Goal: Information Seeking & Learning: Find specific fact

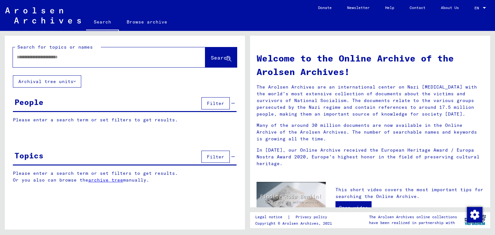
click at [53, 56] on input "text" at bounding box center [101, 57] width 169 height 7
type input "**********"
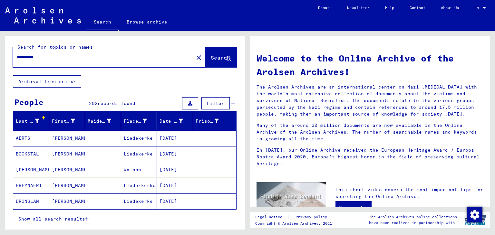
click at [60, 218] on span "Show all search results" at bounding box center [51, 219] width 67 height 6
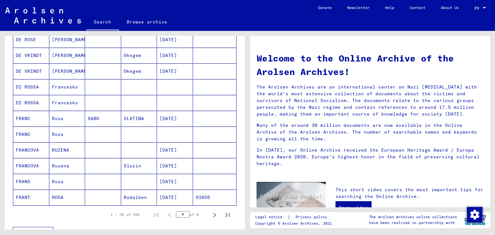
scroll to position [354, 0]
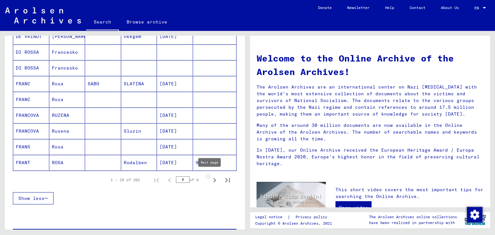
click at [213, 178] on icon "Next page" at bounding box center [214, 180] width 3 height 5
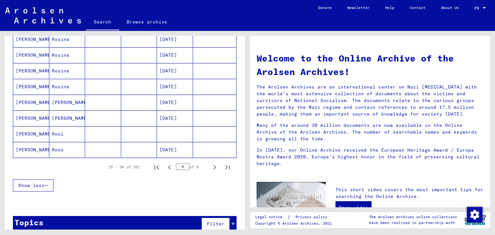
scroll to position [374, 0]
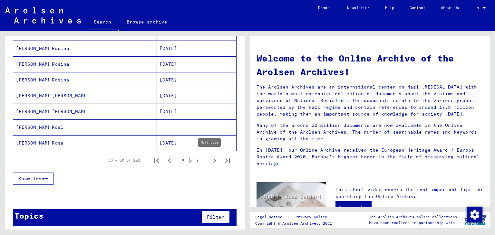
click at [213, 159] on icon "Next page" at bounding box center [214, 161] width 3 height 5
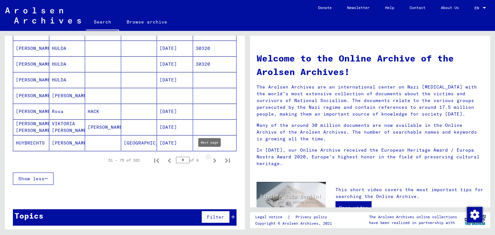
click at [213, 160] on icon "Next page" at bounding box center [214, 161] width 3 height 5
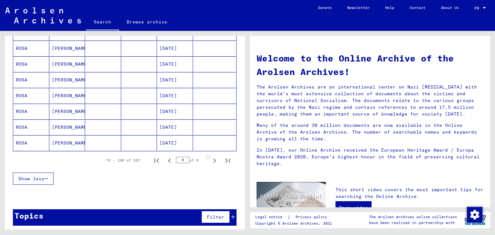
click at [213, 160] on icon "Next page" at bounding box center [214, 161] width 3 height 5
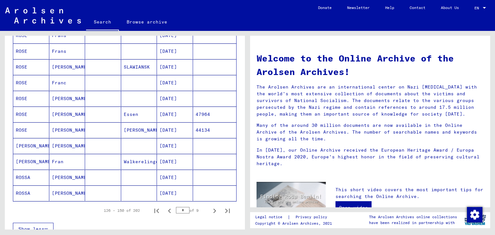
scroll to position [310, 0]
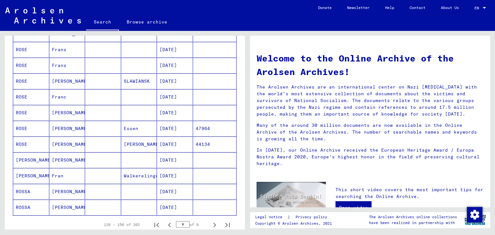
click at [170, 108] on mat-cell "[DATE]" at bounding box center [175, 112] width 36 height 15
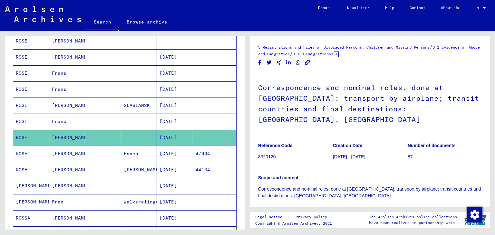
scroll to position [281, 0]
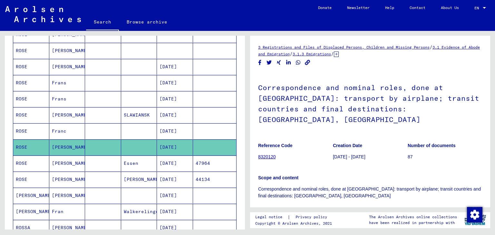
click at [177, 64] on mat-cell "[DATE]" at bounding box center [175, 67] width 36 height 16
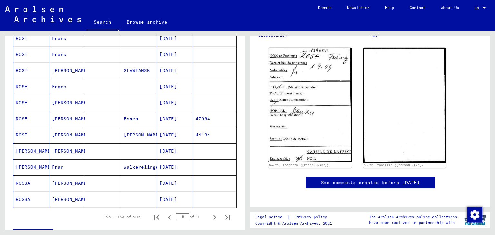
scroll to position [345, 0]
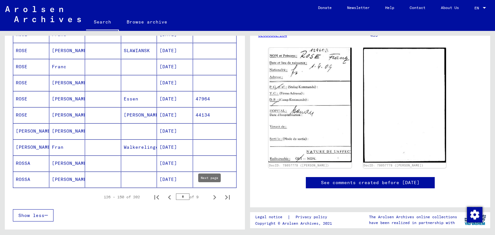
click at [210, 193] on icon "Next page" at bounding box center [214, 197] width 9 height 9
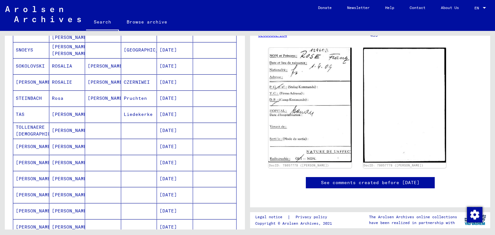
scroll to position [249, 0]
click at [172, 96] on mat-cell "[DATE]" at bounding box center [175, 99] width 36 height 16
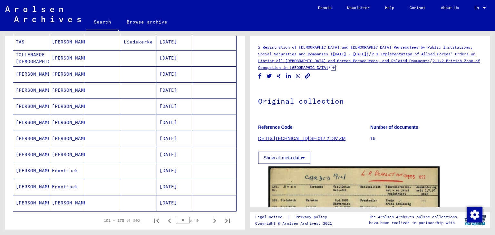
scroll to position [345, 0]
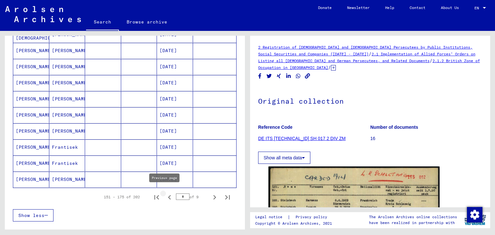
click at [168, 195] on icon "Previous page" at bounding box center [169, 197] width 3 height 5
type input "*"
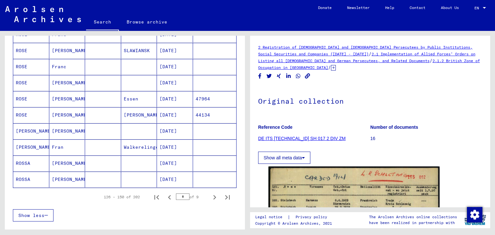
scroll to position [313, 0]
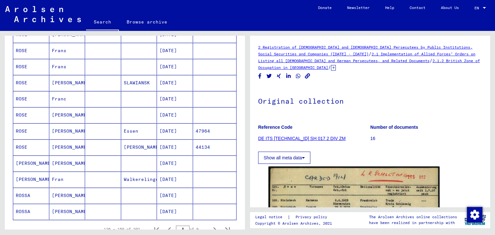
click at [169, 142] on mat-cell "[DATE]" at bounding box center [175, 148] width 36 height 16
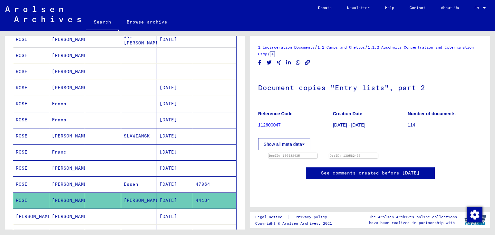
scroll to position [249, 0]
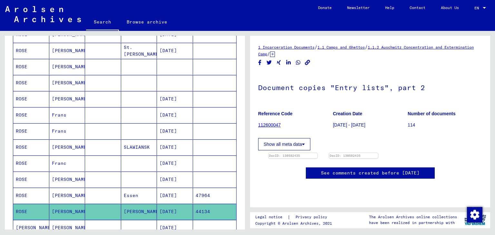
click at [168, 114] on mat-cell "[DATE]" at bounding box center [175, 115] width 36 height 16
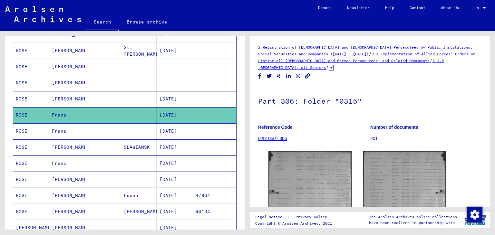
click at [165, 128] on mat-cell "[DATE]" at bounding box center [175, 131] width 36 height 16
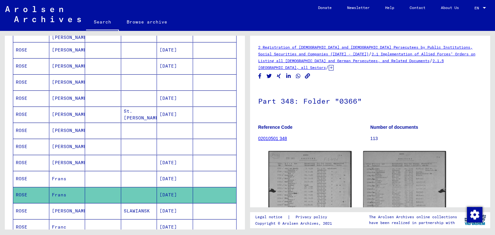
scroll to position [184, 0]
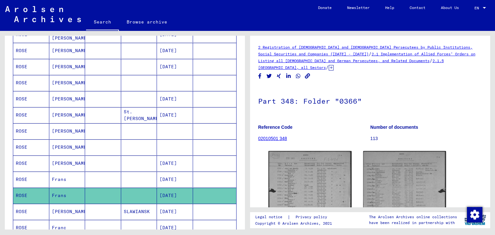
click at [176, 97] on mat-cell "[DATE]" at bounding box center [175, 99] width 36 height 16
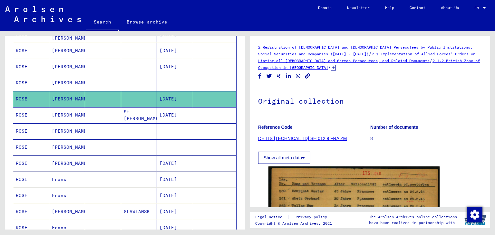
click at [180, 67] on mat-cell "[DATE]" at bounding box center [175, 67] width 36 height 16
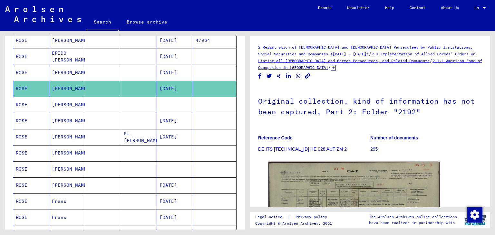
scroll to position [152, 0]
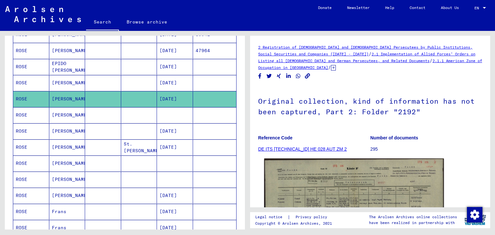
click at [340, 184] on img at bounding box center [354, 222] width 180 height 127
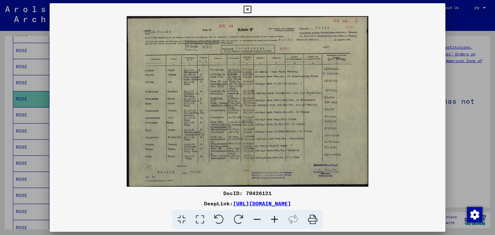
click at [274, 220] on icon at bounding box center [274, 220] width 17 height 20
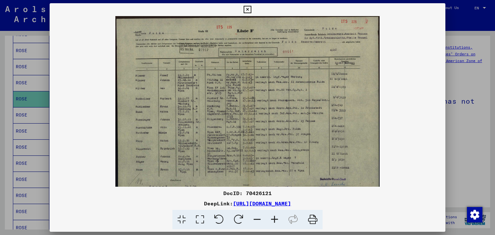
click at [274, 220] on icon at bounding box center [274, 220] width 17 height 20
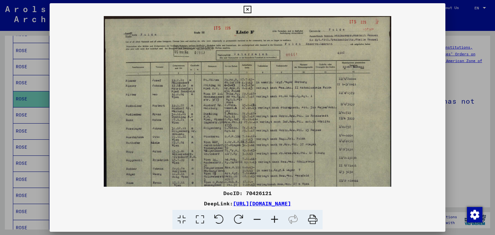
click at [274, 220] on icon at bounding box center [274, 220] width 17 height 20
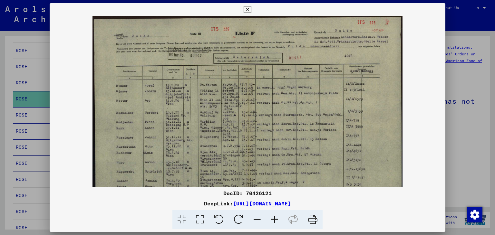
click at [274, 220] on icon at bounding box center [274, 220] width 17 height 20
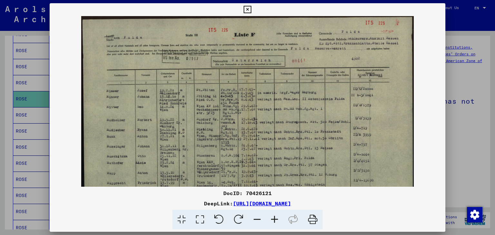
click at [274, 220] on icon at bounding box center [274, 220] width 17 height 20
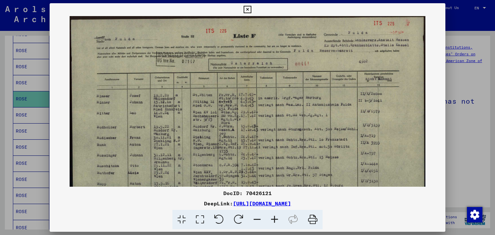
click at [274, 219] on icon at bounding box center [274, 220] width 17 height 20
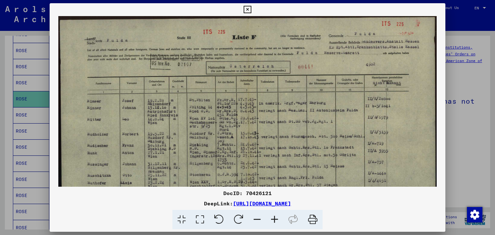
click at [274, 219] on icon at bounding box center [274, 220] width 17 height 20
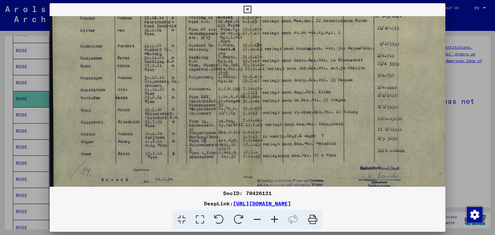
scroll to position [95, 0]
drag, startPoint x: 143, startPoint y: 126, endPoint x: 156, endPoint y: 38, distance: 89.3
click at [156, 38] on img at bounding box center [250, 63] width 401 height 284
click at [459, 22] on div at bounding box center [247, 117] width 495 height 235
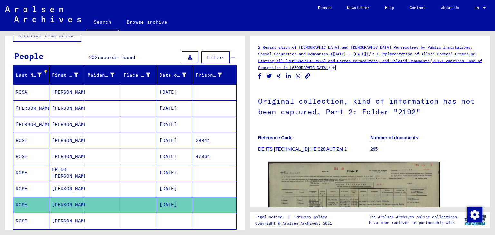
scroll to position [0, 0]
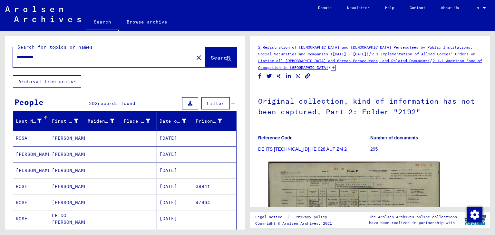
drag, startPoint x: 30, startPoint y: 58, endPoint x: 0, endPoint y: 55, distance: 29.8
click at [0, 55] on div "**********" at bounding box center [123, 130] width 247 height 199
type input "**********"
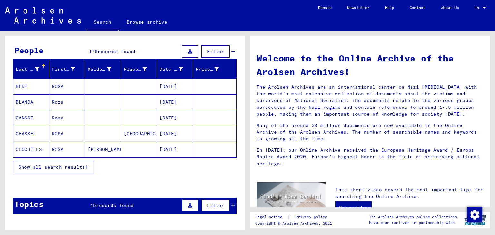
scroll to position [64, 0]
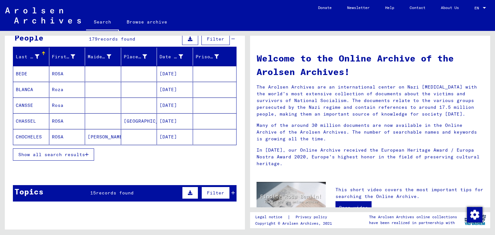
click at [71, 153] on span "Show all search results" at bounding box center [51, 155] width 67 height 6
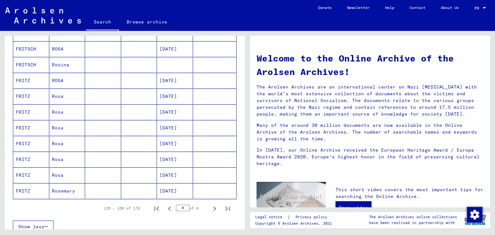
scroll to position [354, 0]
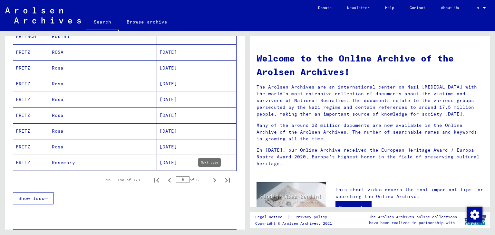
click at [213, 178] on icon "Next page" at bounding box center [214, 180] width 3 height 5
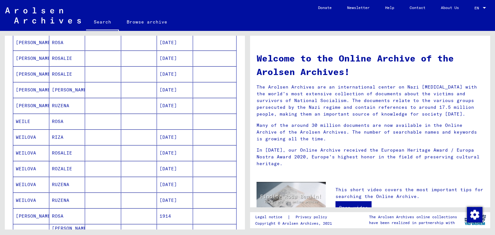
scroll to position [322, 0]
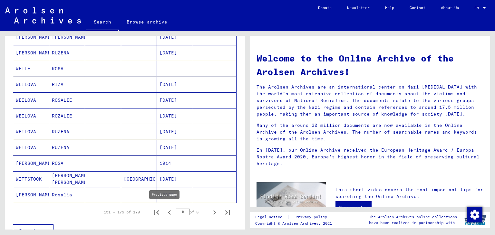
click at [166, 212] on icon "Previous page" at bounding box center [169, 212] width 9 height 9
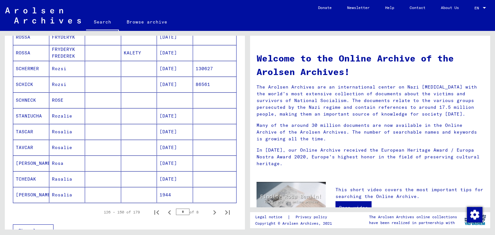
click at [166, 212] on icon "Previous page" at bounding box center [169, 212] width 9 height 9
type input "*"
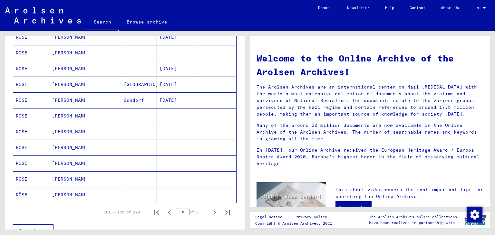
click at [61, 132] on mat-cell "[PERSON_NAME]" at bounding box center [67, 131] width 36 height 15
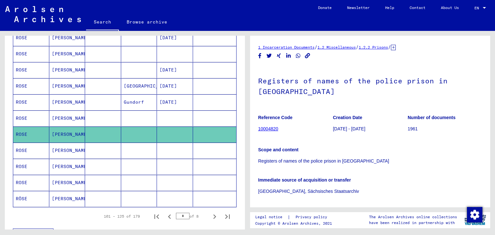
click at [64, 119] on mat-cell "[PERSON_NAME]" at bounding box center [67, 119] width 36 height 16
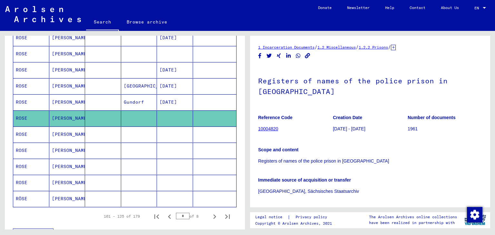
click at [63, 82] on mat-cell "[PERSON_NAME]" at bounding box center [67, 86] width 36 height 16
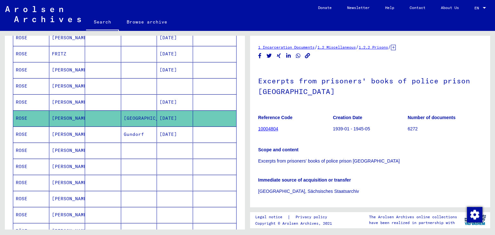
scroll to position [262, 0]
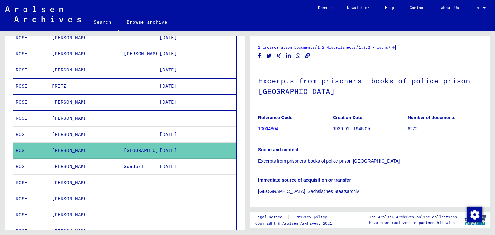
click at [58, 85] on mat-cell "FRITZ" at bounding box center [67, 86] width 36 height 16
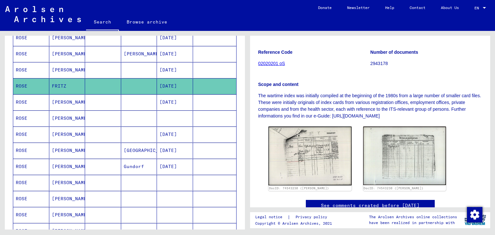
scroll to position [97, 0]
click at [62, 146] on mat-cell "[PERSON_NAME]" at bounding box center [67, 151] width 36 height 16
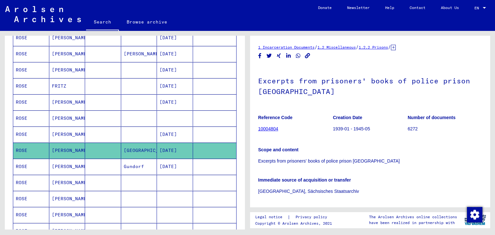
click at [177, 167] on mat-cell "[DATE]" at bounding box center [175, 167] width 36 height 16
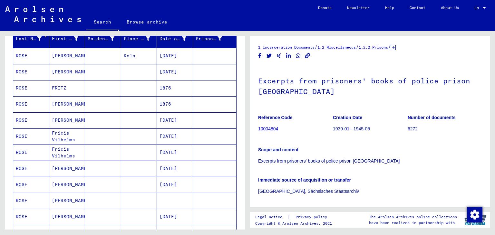
scroll to position [68, 0]
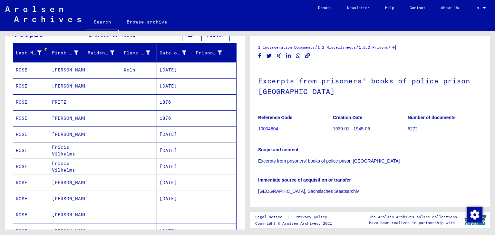
click at [166, 103] on mat-cell "1876" at bounding box center [175, 102] width 36 height 16
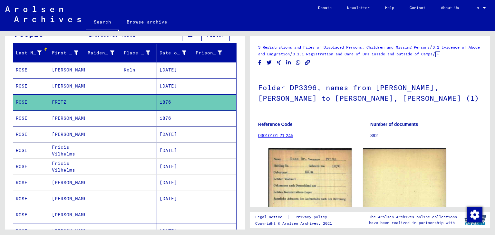
click at [165, 116] on mat-cell "1876" at bounding box center [175, 119] width 36 height 16
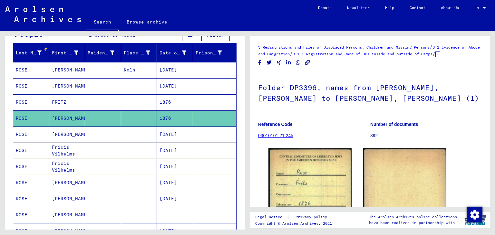
click at [170, 131] on mat-cell "[DATE]" at bounding box center [175, 135] width 36 height 16
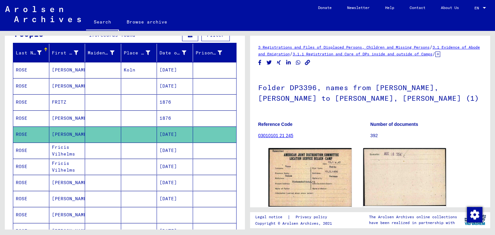
click at [173, 152] on mat-cell "[DATE]" at bounding box center [175, 151] width 36 height 16
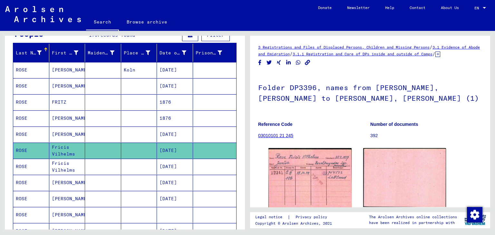
click at [177, 165] on mat-cell "[DATE]" at bounding box center [175, 167] width 36 height 16
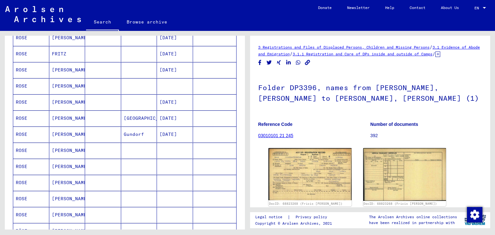
click at [177, 114] on mat-cell "[DATE]" at bounding box center [175, 119] width 36 height 16
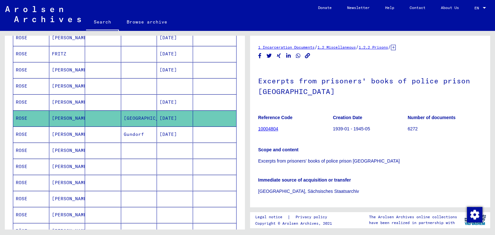
click at [175, 102] on mat-cell "[DATE]" at bounding box center [175, 102] width 36 height 16
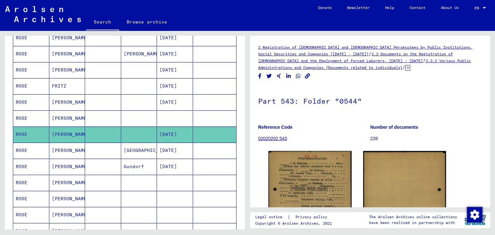
click at [175, 101] on mat-cell "[DATE]" at bounding box center [175, 102] width 36 height 16
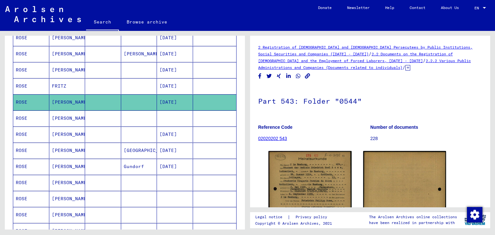
click at [174, 86] on mat-cell "[DATE]" at bounding box center [175, 86] width 36 height 16
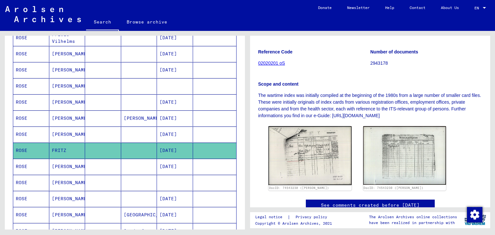
click at [178, 132] on mat-cell "[DATE]" at bounding box center [175, 135] width 36 height 16
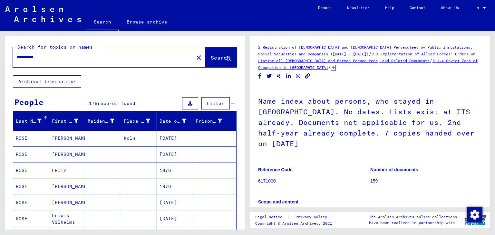
drag, startPoint x: 56, startPoint y: 53, endPoint x: 0, endPoint y: 47, distance: 56.4
click at [0, 48] on div "**********" at bounding box center [123, 130] width 247 height 199
type input "**********"
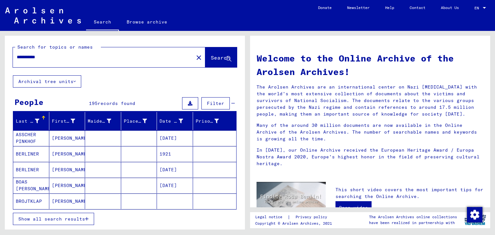
click at [66, 217] on span "Show all search results" at bounding box center [51, 219] width 67 height 6
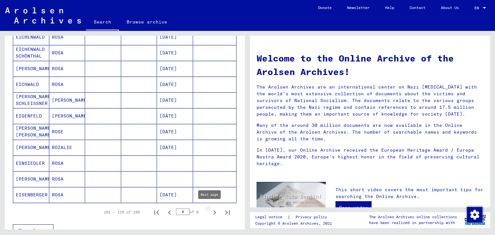
click at [210, 210] on icon "Next page" at bounding box center [214, 212] width 9 height 9
type input "*"
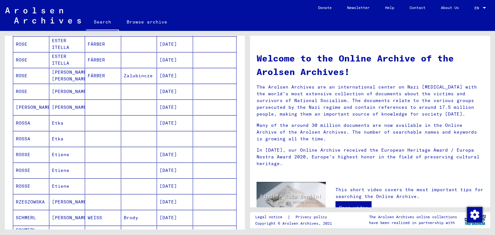
scroll to position [226, 0]
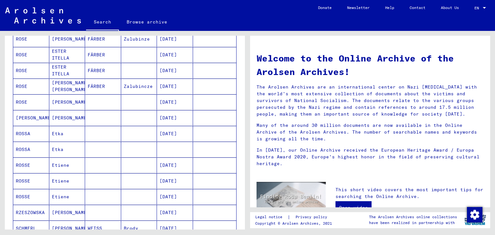
click at [170, 100] on mat-cell "[DATE]" at bounding box center [175, 101] width 36 height 15
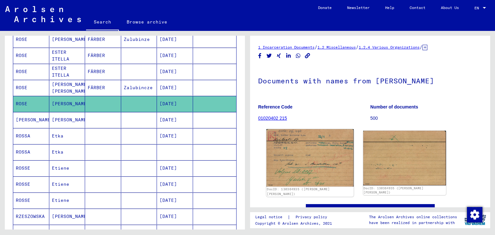
click at [328, 158] on img at bounding box center [310, 157] width 87 height 57
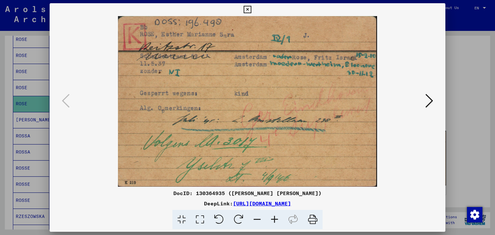
click at [458, 132] on div at bounding box center [247, 117] width 495 height 235
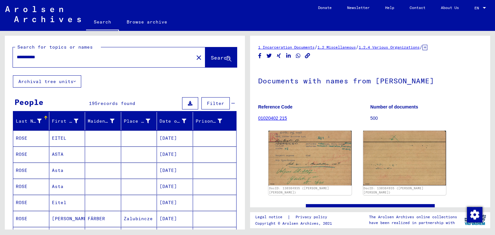
drag, startPoint x: 60, startPoint y: 58, endPoint x: 0, endPoint y: 56, distance: 60.3
click at [0, 54] on div "**********" at bounding box center [123, 130] width 247 height 199
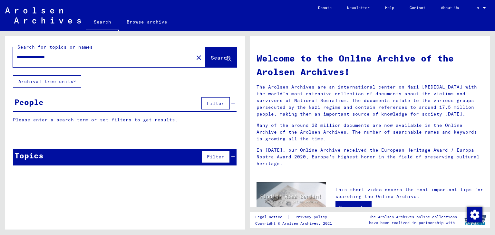
click at [80, 59] on input "**********" at bounding box center [101, 57] width 169 height 7
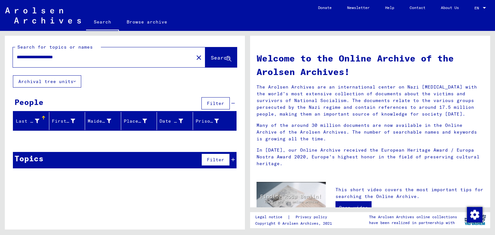
click at [93, 60] on input "**********" at bounding box center [101, 57] width 169 height 7
click at [39, 56] on input "**********" at bounding box center [101, 57] width 169 height 7
click at [117, 63] on div "**********" at bounding box center [99, 57] width 173 height 15
click at [107, 58] on input "**********" at bounding box center [101, 57] width 169 height 7
drag, startPoint x: 41, startPoint y: 56, endPoint x: 68, endPoint y: 60, distance: 27.0
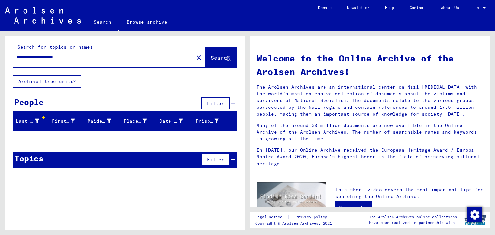
click at [68, 60] on input "**********" at bounding box center [101, 57] width 169 height 7
type input "**********"
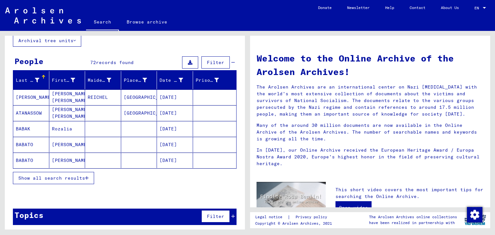
scroll to position [42, 0]
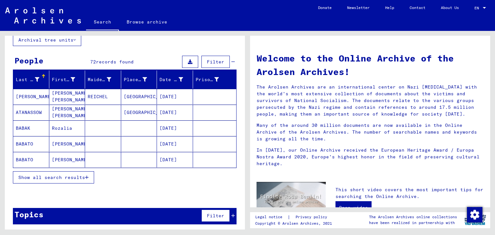
click at [73, 179] on button "Show all search results" at bounding box center [53, 177] width 81 height 12
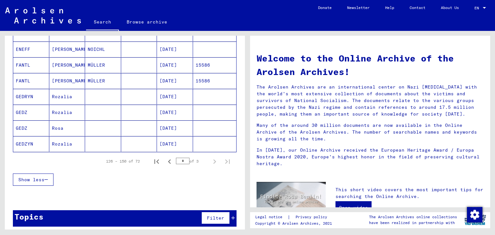
scroll to position [374, 0]
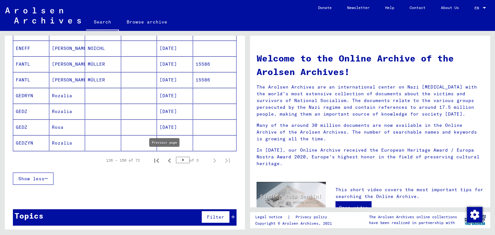
click at [168, 159] on icon "Previous page" at bounding box center [169, 161] width 3 height 5
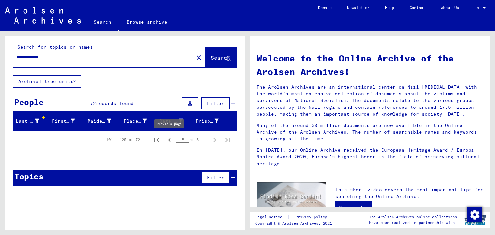
click at [170, 137] on icon "Previous page" at bounding box center [169, 140] width 9 height 9
click at [171, 137] on icon "Previous page" at bounding box center [169, 140] width 9 height 9
type input "*"
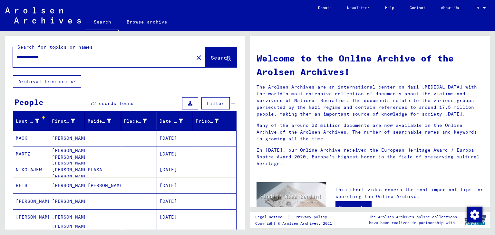
click at [171, 137] on mat-cell "[DATE]" at bounding box center [175, 138] width 36 height 15
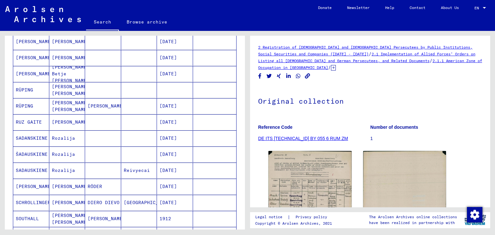
scroll to position [129, 0]
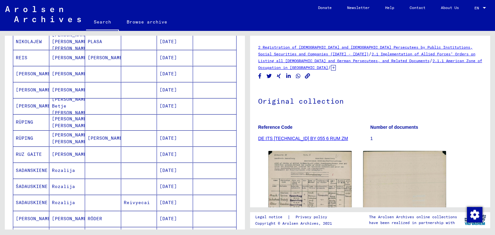
click at [59, 88] on mat-cell "[PERSON_NAME]" at bounding box center [67, 90] width 36 height 16
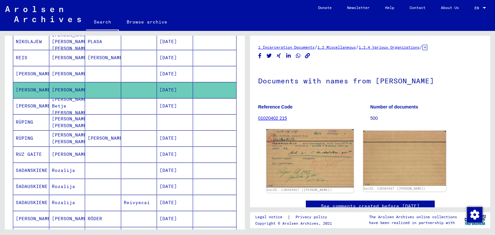
click at [309, 151] on img at bounding box center [310, 159] width 87 height 58
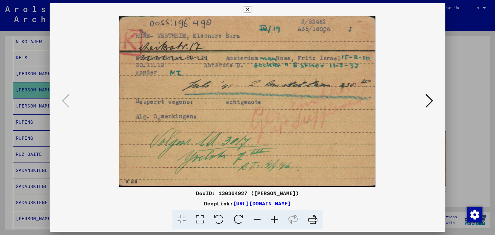
click at [461, 106] on div at bounding box center [247, 117] width 495 height 235
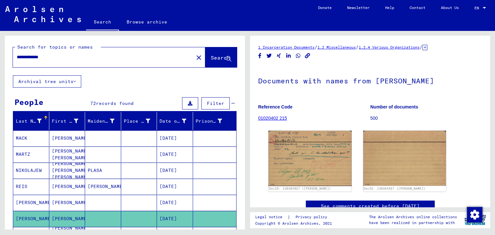
drag, startPoint x: 56, startPoint y: 53, endPoint x: 0, endPoint y: 45, distance: 56.3
click at [0, 45] on div "**********" at bounding box center [123, 130] width 247 height 199
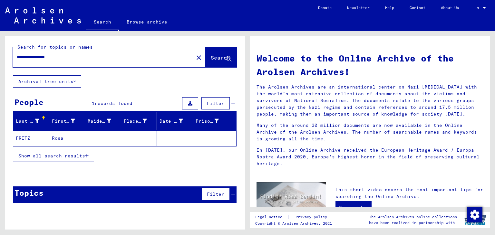
drag, startPoint x: 52, startPoint y: 56, endPoint x: 33, endPoint y: 58, distance: 18.5
click at [33, 58] on input "**********" at bounding box center [101, 57] width 169 height 7
type input "**********"
click at [215, 59] on span "Search" at bounding box center [220, 57] width 19 height 6
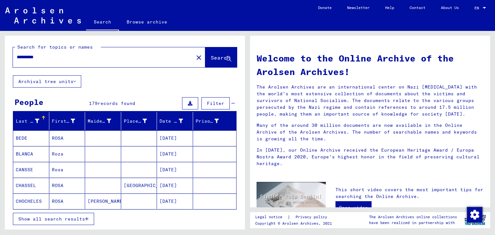
click at [77, 219] on span "Show all search results" at bounding box center [51, 219] width 67 height 6
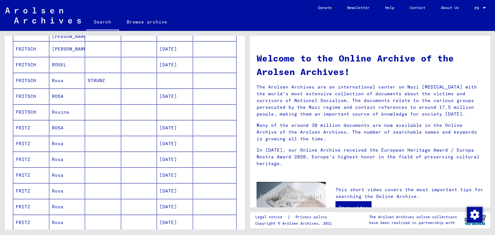
scroll to position [322, 0]
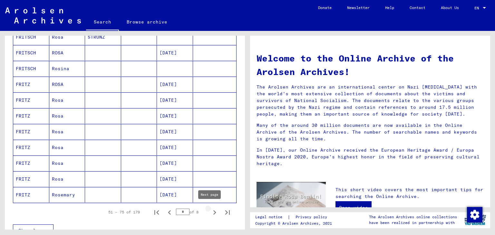
click at [213, 210] on icon "Next page" at bounding box center [214, 212] width 3 height 5
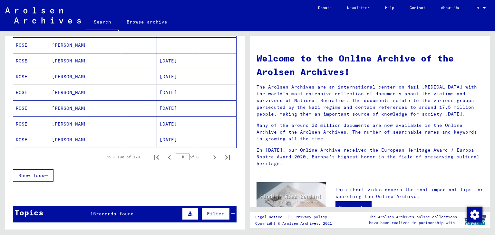
scroll to position [387, 0]
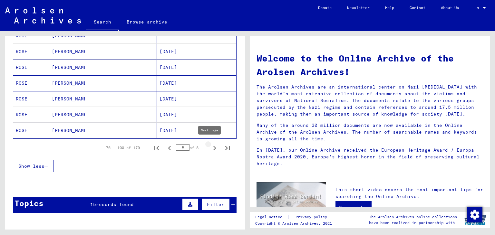
click at [210, 144] on icon "Next page" at bounding box center [214, 148] width 9 height 9
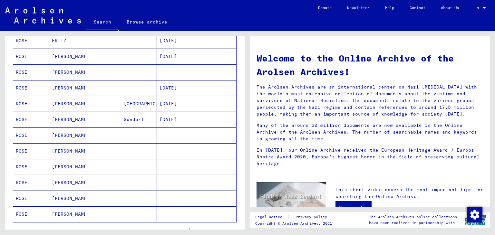
scroll to position [419, 0]
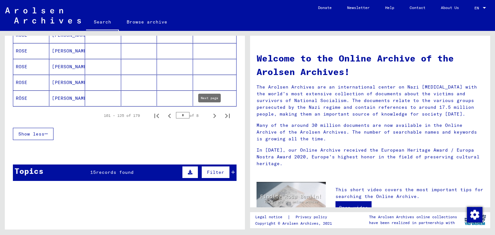
click at [211, 115] on icon "Next page" at bounding box center [214, 116] width 9 height 9
type input "*"
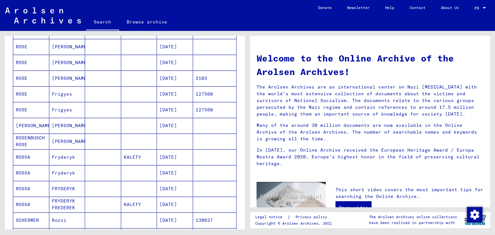
scroll to position [161, 0]
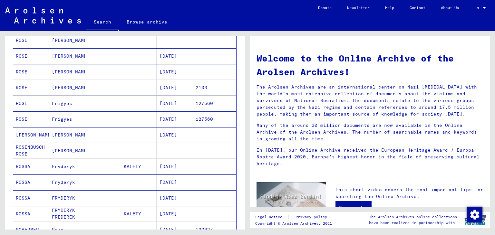
click at [174, 70] on mat-cell "[DATE]" at bounding box center [175, 71] width 36 height 15
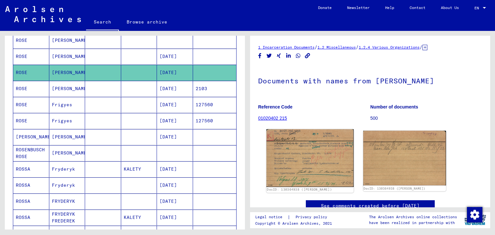
click at [300, 156] on img at bounding box center [310, 159] width 87 height 58
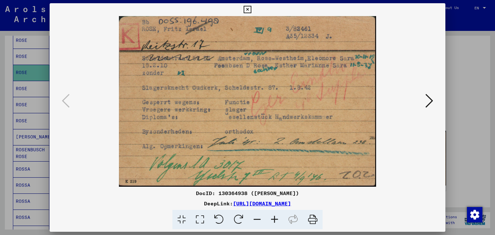
click at [470, 93] on div at bounding box center [247, 117] width 495 height 235
